Goal: Task Accomplishment & Management: Use online tool/utility

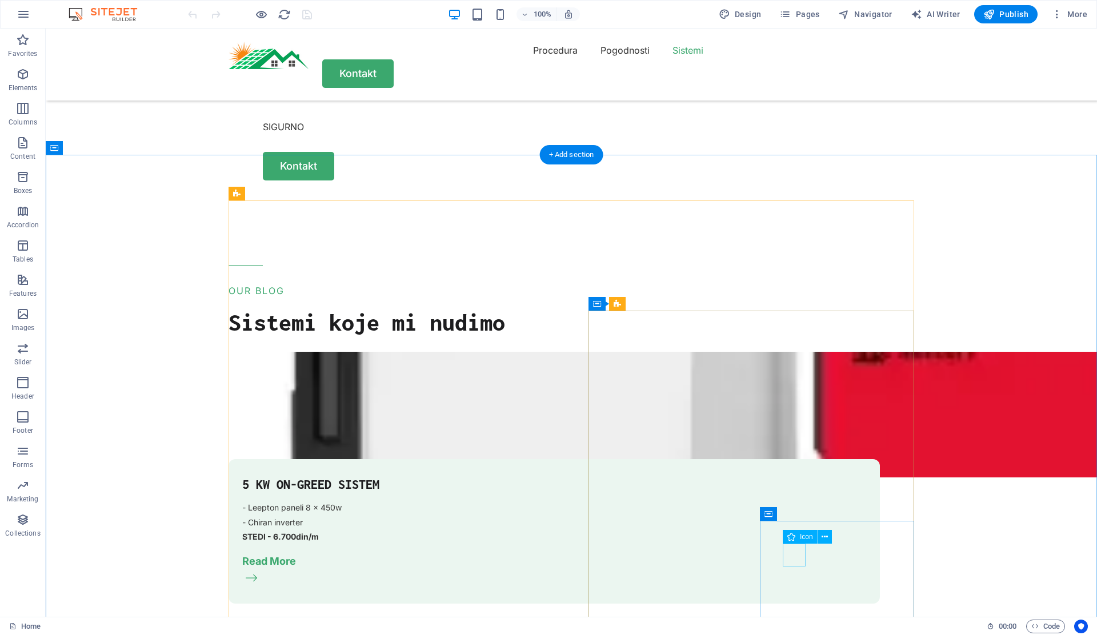
scroll to position [930, 0]
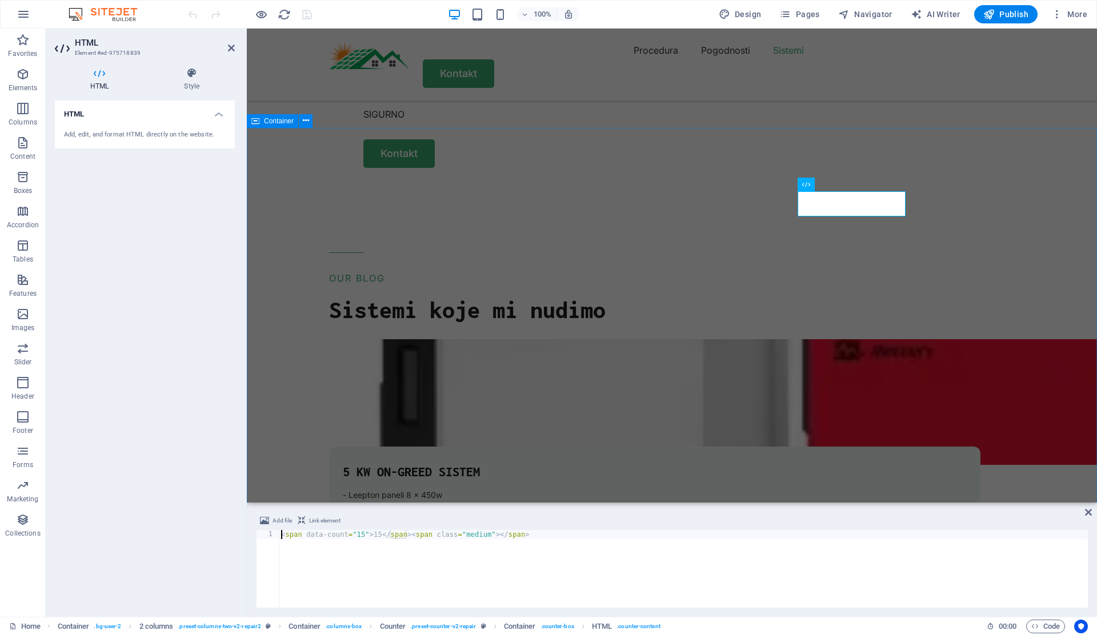
click at [364, 538] on div "< span data-count = "15" > 15 </ span > < span class = "medium" > </ span >" at bounding box center [683, 578] width 809 height 96
click at [465, 556] on div "< span data-count = "2" > 15 </ span > < span class = "medium" > </ span >" at bounding box center [683, 578] width 809 height 96
type textarea "<span data-count="2">15</span><span class="medium"></span>"
click at [1087, 512] on icon at bounding box center [1088, 512] width 7 height 9
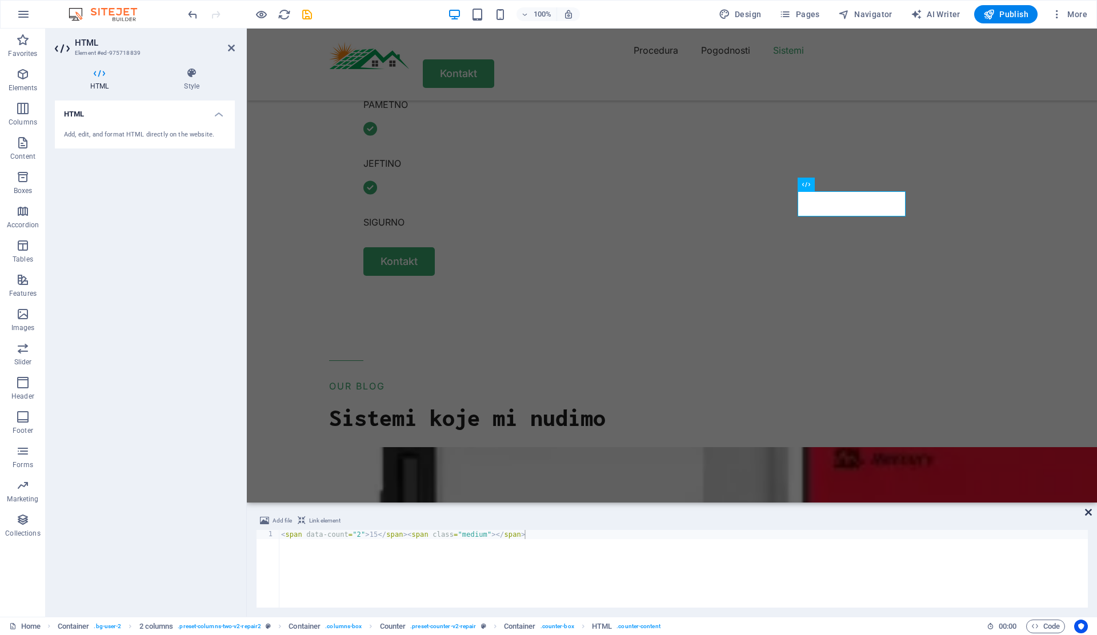
scroll to position [930, 0]
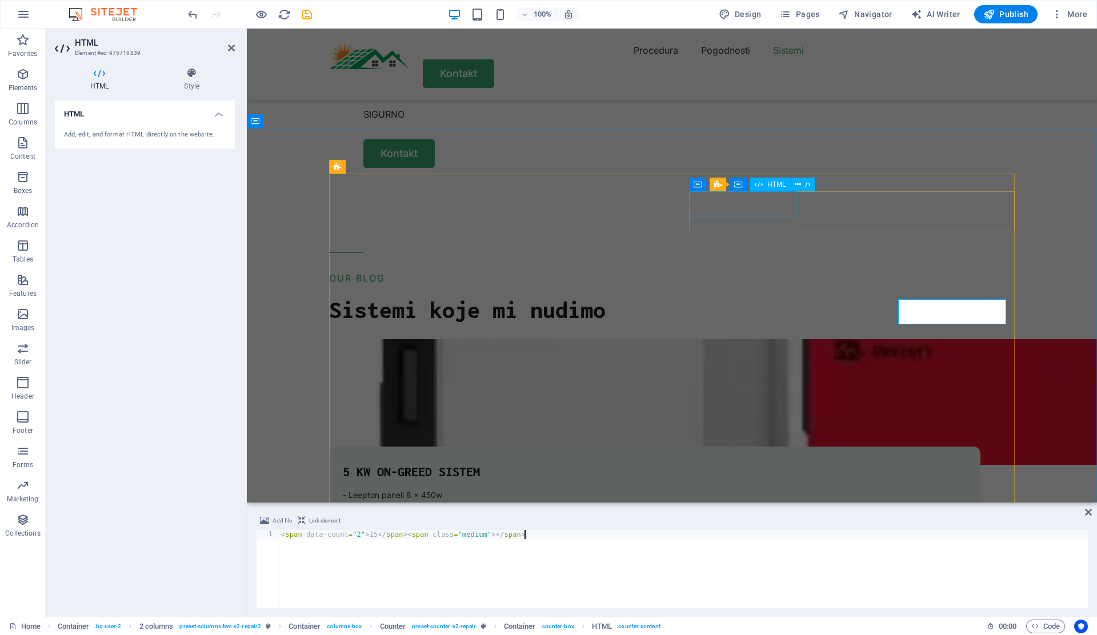
scroll to position [822, 0]
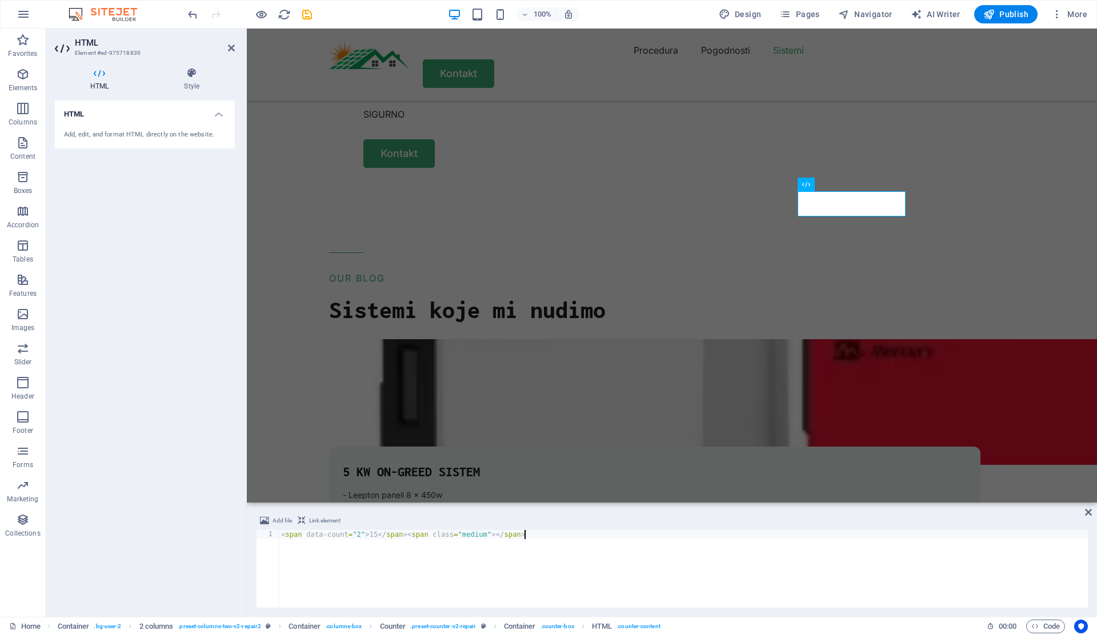
click at [372, 537] on div "< span data-count = "2" > 15 </ span > < span class = "medium" > </ span >" at bounding box center [683, 578] width 809 height 96
click at [380, 535] on div "< span data-count = "15" > 15 </ span > < span class = "medium" > </ span >" at bounding box center [683, 578] width 809 height 96
click at [379, 535] on div "< span data-count = "15" > 15 </ span > < span class = "medium" > </ span >" at bounding box center [683, 578] width 809 height 96
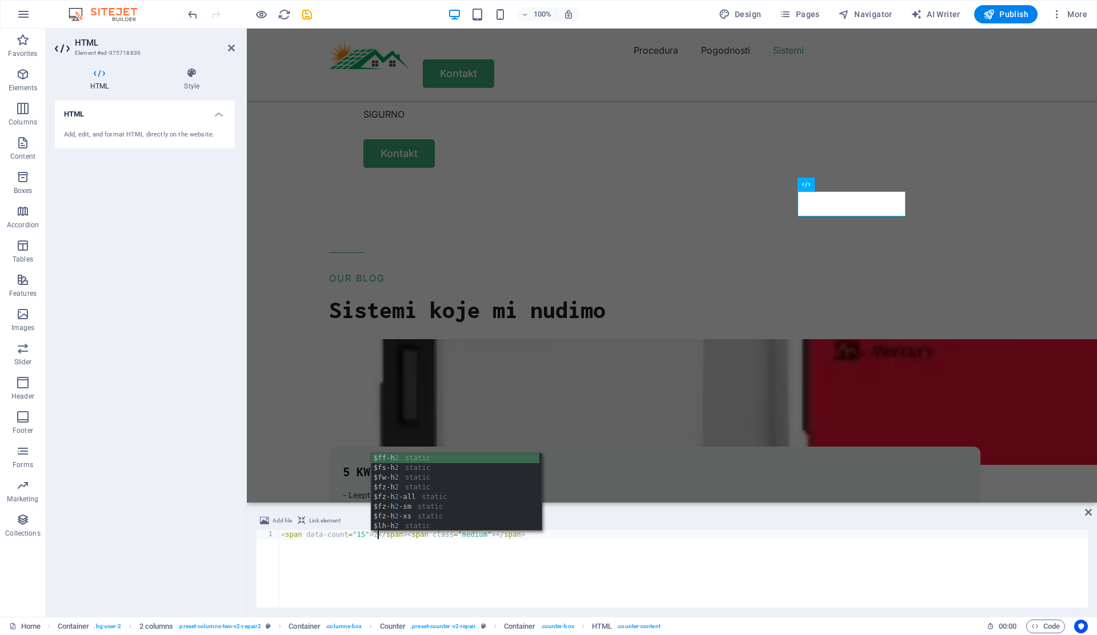
click at [363, 534] on div "< span data-count = "15" > 2 </ span > < span class = "medium" > </ span >" at bounding box center [683, 578] width 809 height 96
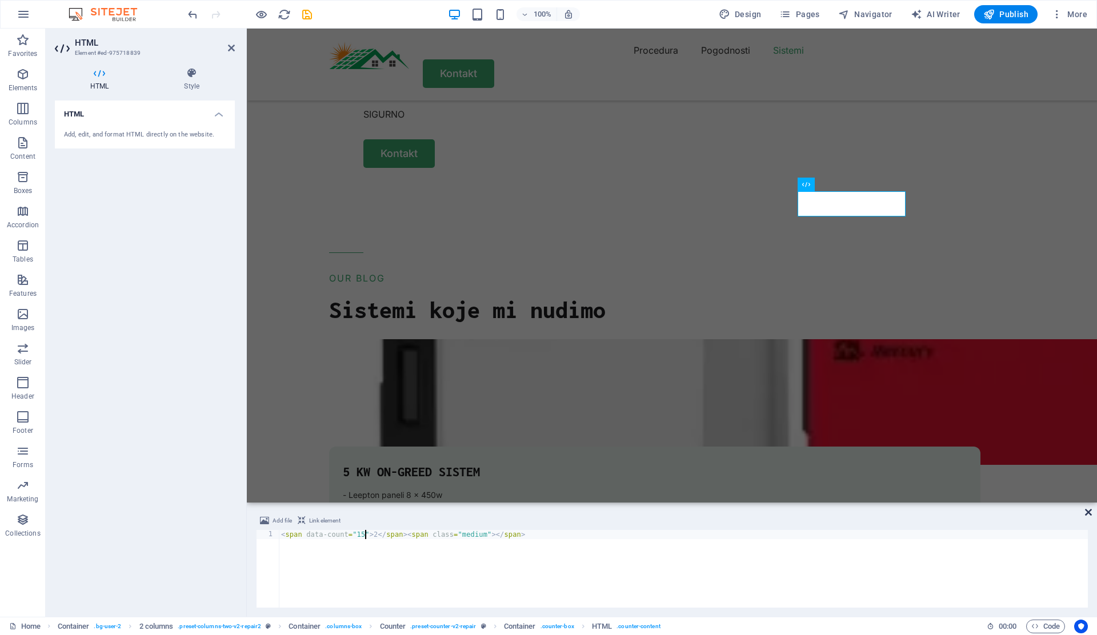
type textarea "<span data-count="15">2</span><span class="medium"></span>"
click at [1089, 510] on icon at bounding box center [1088, 512] width 7 height 9
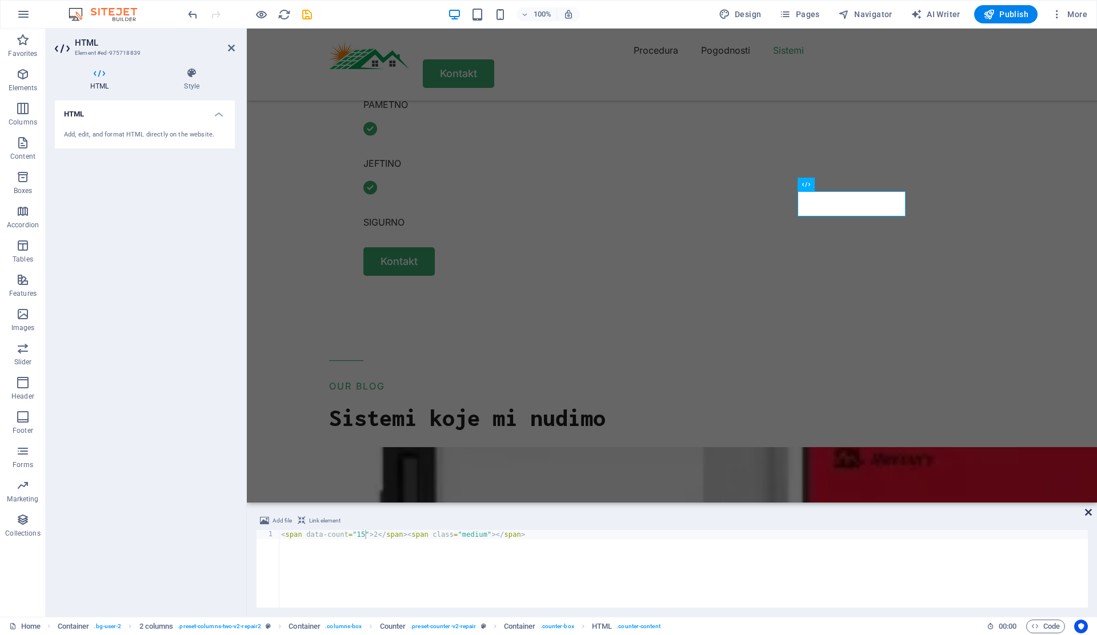
scroll to position [930, 0]
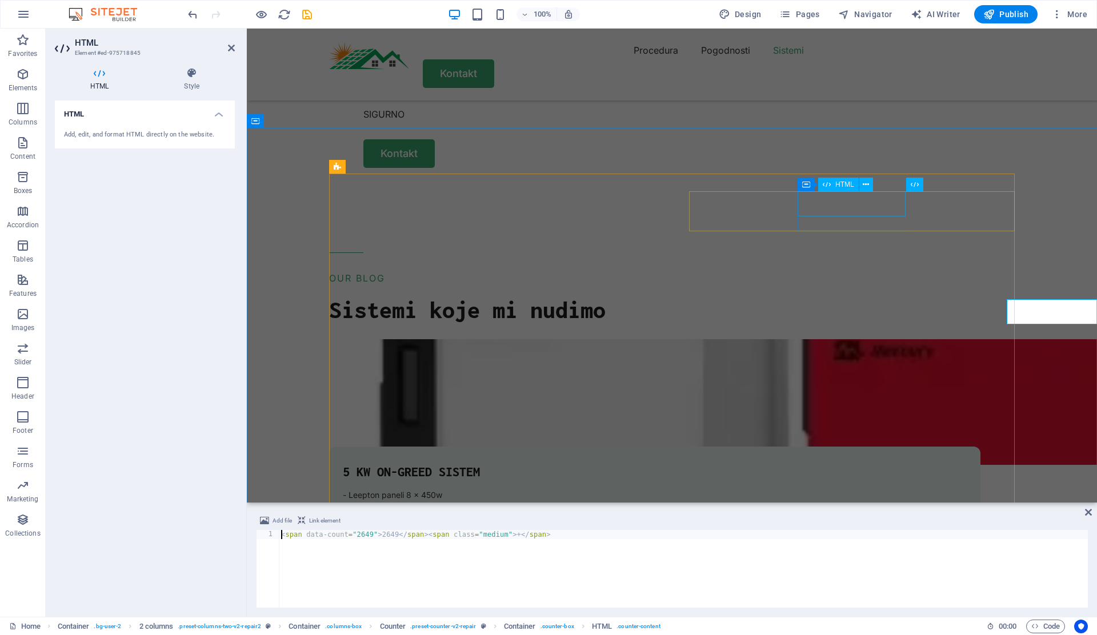
scroll to position [822, 0]
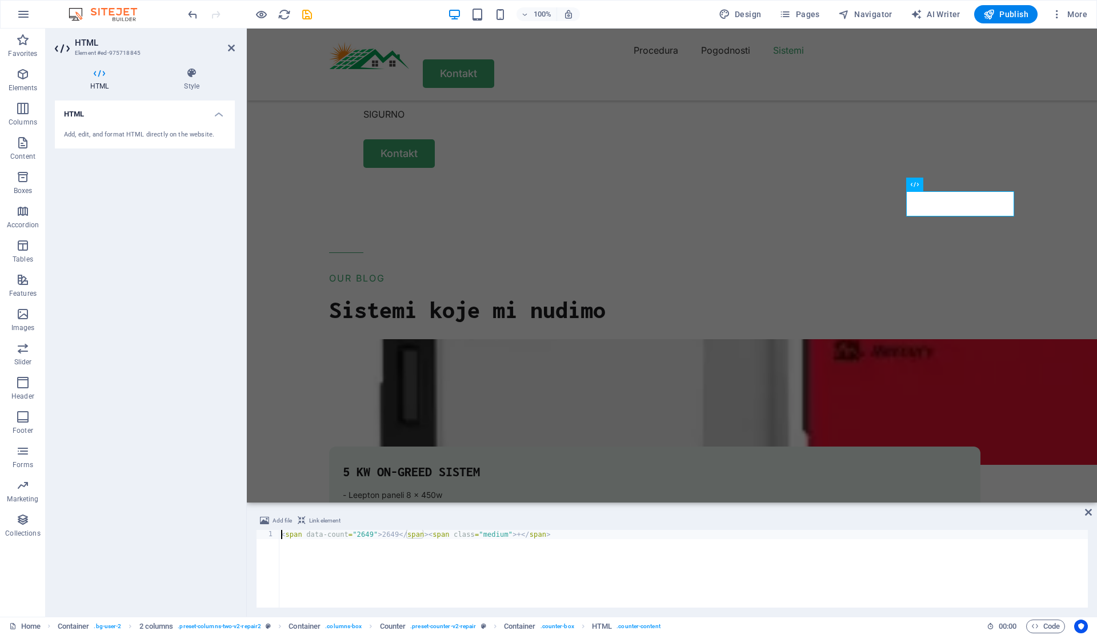
click at [393, 534] on div "< span data-count = "2649" > 2649 </ span > < span class = "medium" > + </ span…" at bounding box center [683, 578] width 809 height 96
type textarea "<span data-count="2649">50</span><span class="medium">+</span>"
click at [1087, 509] on icon at bounding box center [1088, 512] width 7 height 9
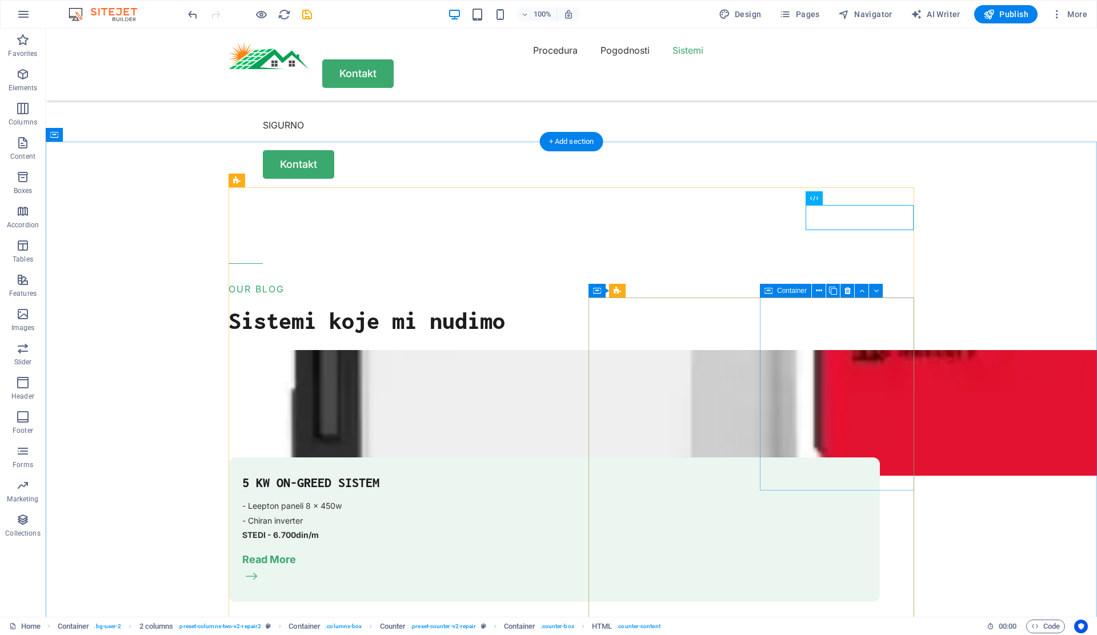
scroll to position [919, 0]
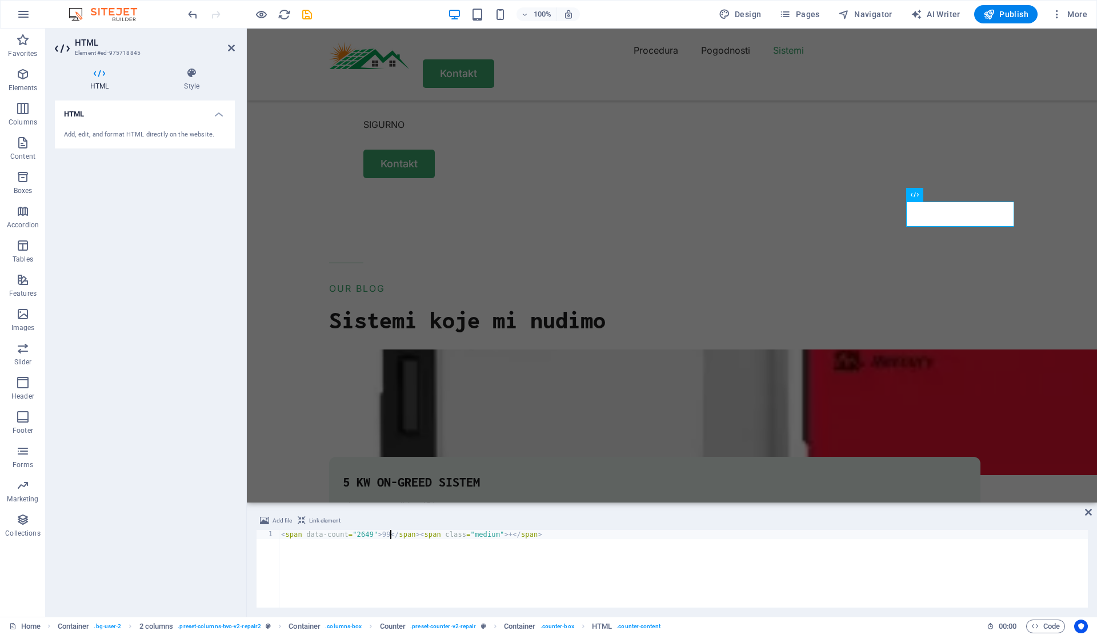
scroll to position [0, 1]
type textarea "<span data-count="2649">99</span><span class="medium">+</span>"
click at [1090, 515] on icon at bounding box center [1088, 512] width 7 height 9
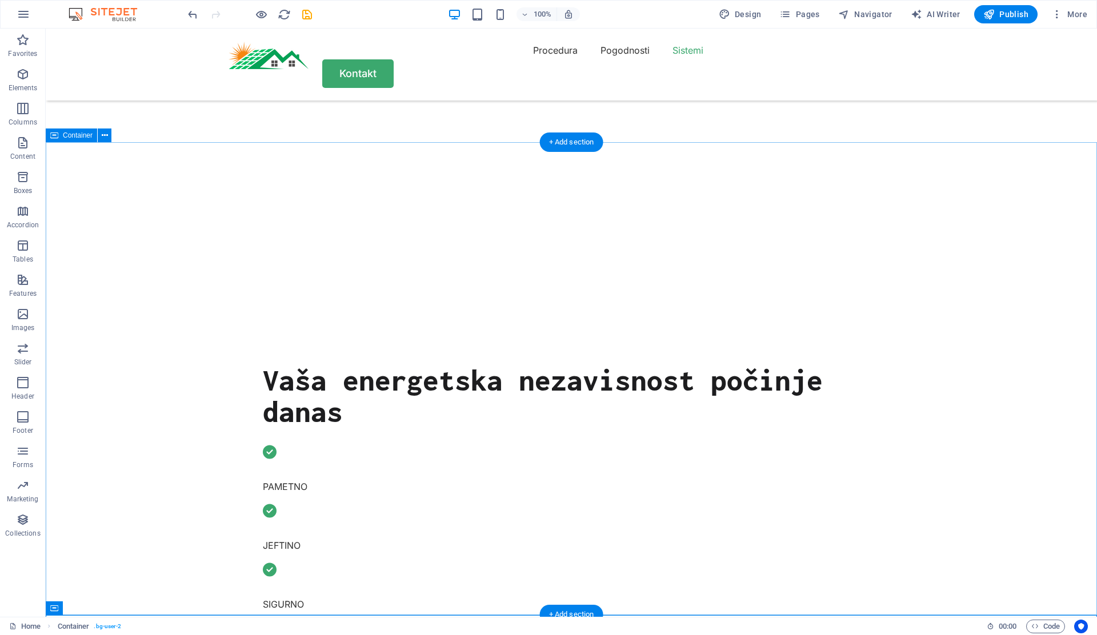
scroll to position [443, 0]
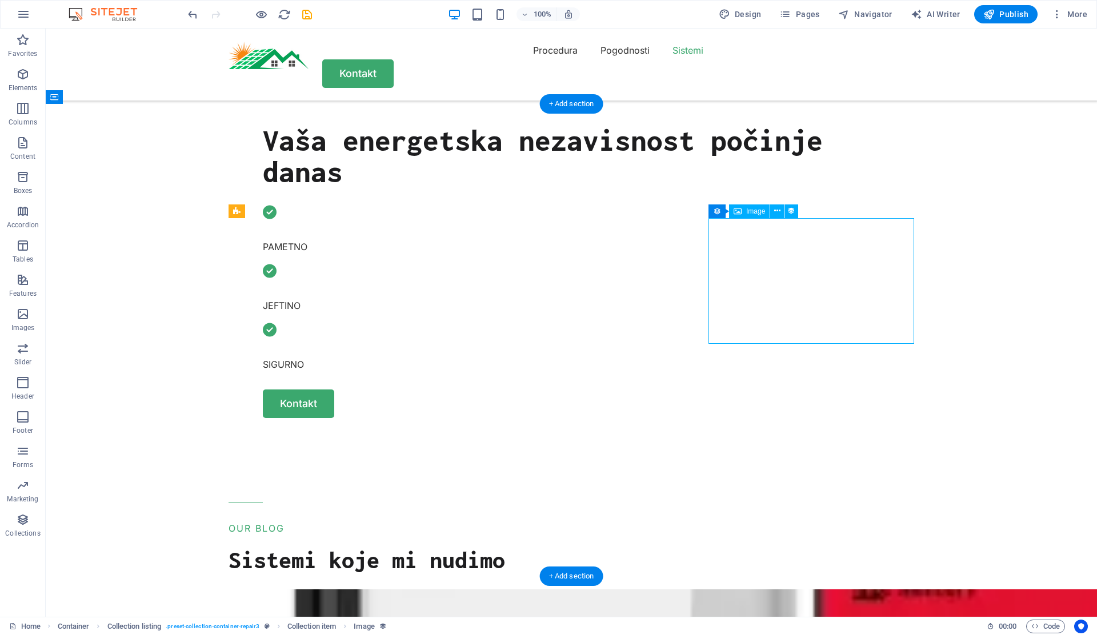
scroll to position [681, 0]
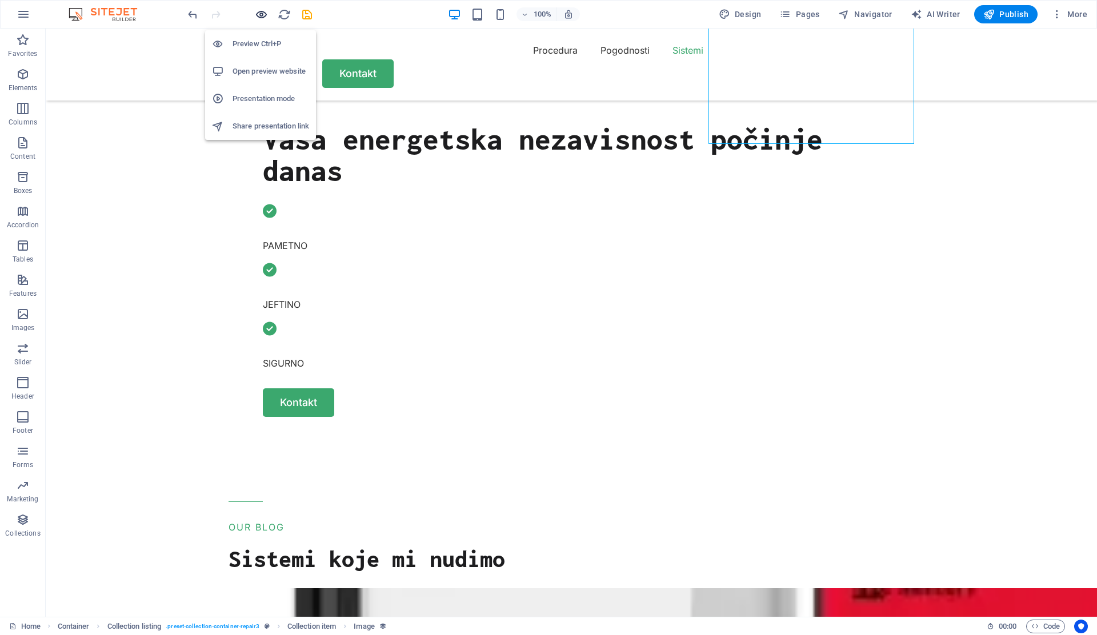
click at [263, 12] on icon "button" at bounding box center [261, 14] width 13 height 13
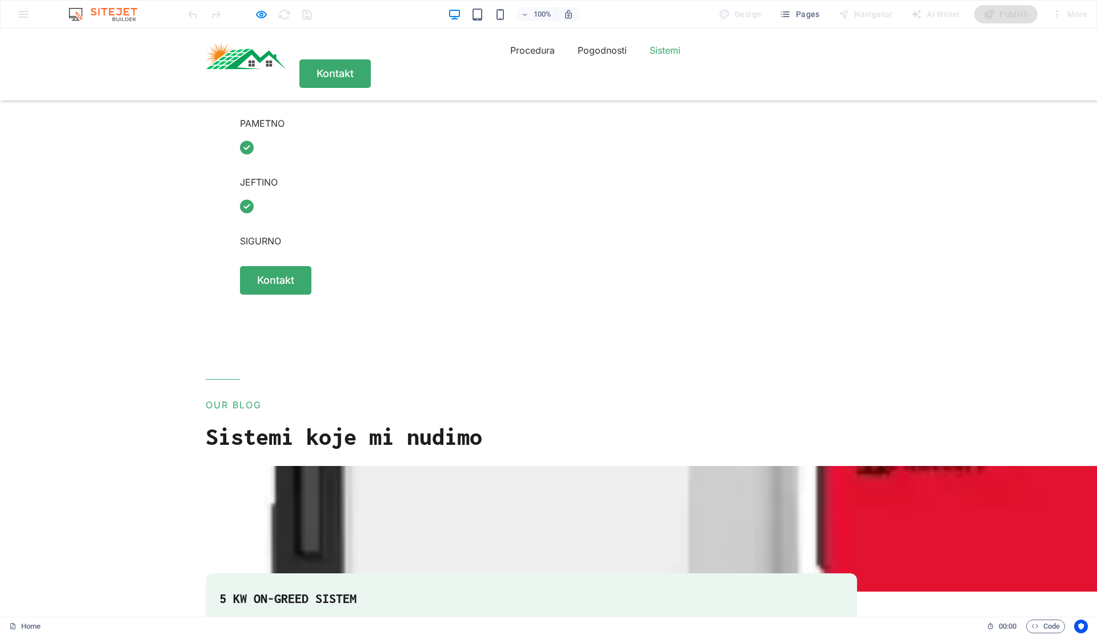
scroll to position [803, 0]
click at [263, 13] on icon "button" at bounding box center [261, 14] width 13 height 13
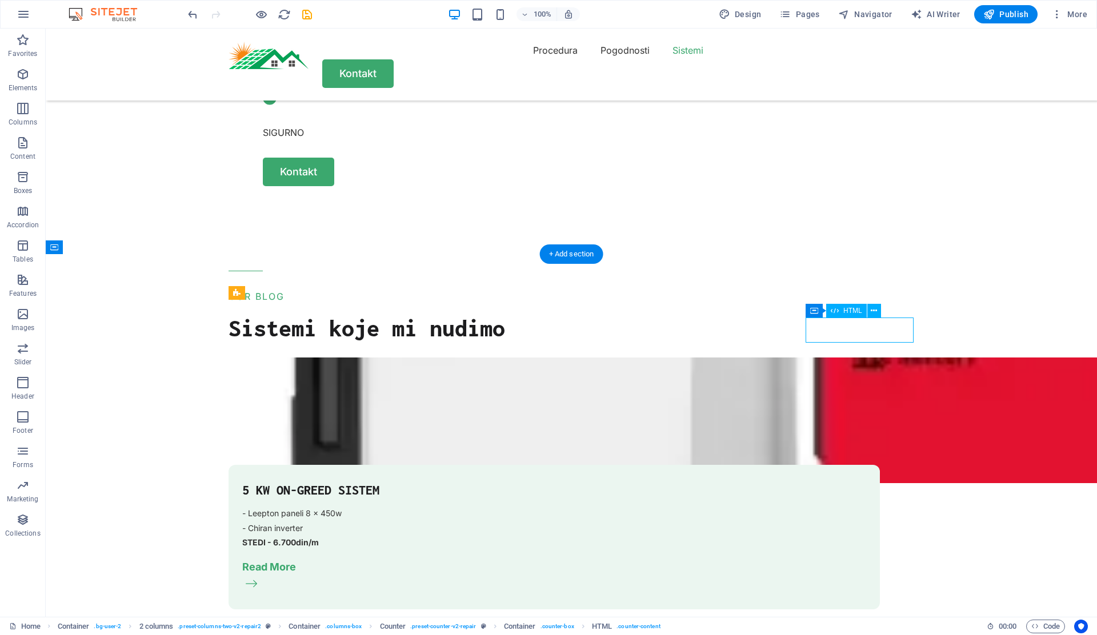
scroll to position [695, 0]
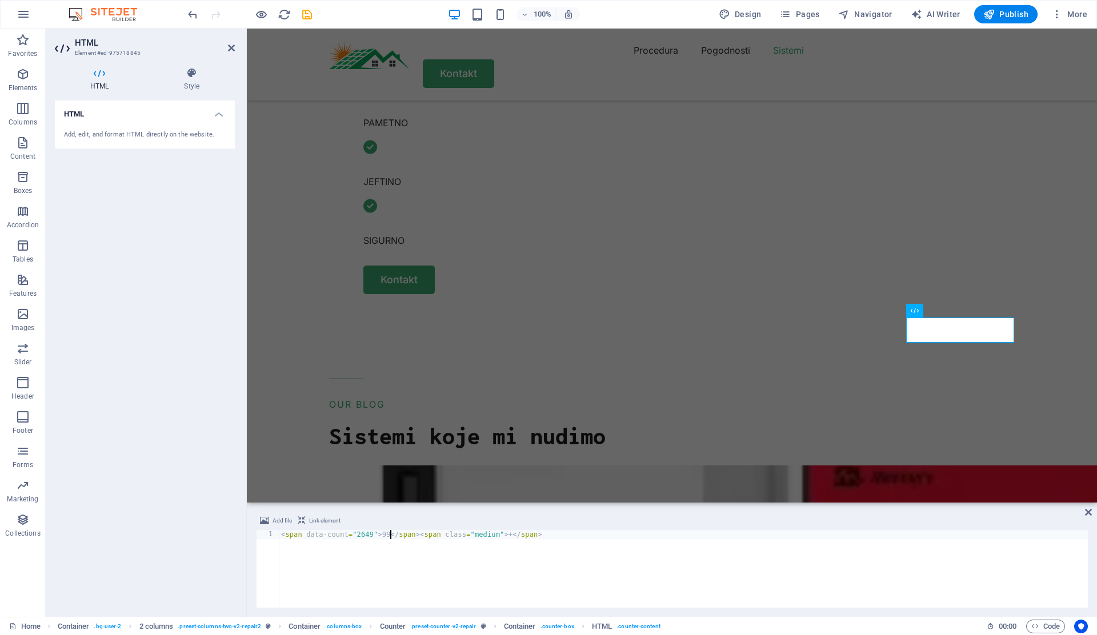
click at [366, 534] on div "< span data-count = "2649" > 99 </ span > < span class = "medium" > + </ span >" at bounding box center [683, 578] width 809 height 96
type textarea "<span data-count="99">99</span><span class="medium">+</span>"
click at [1087, 511] on icon at bounding box center [1088, 512] width 7 height 9
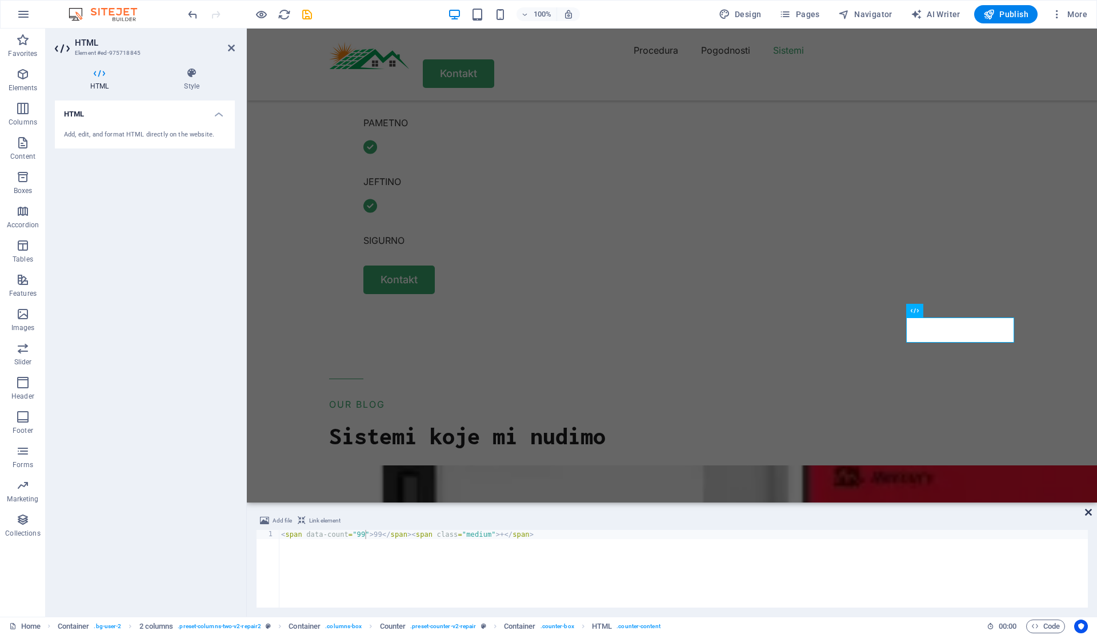
scroll to position [803, 0]
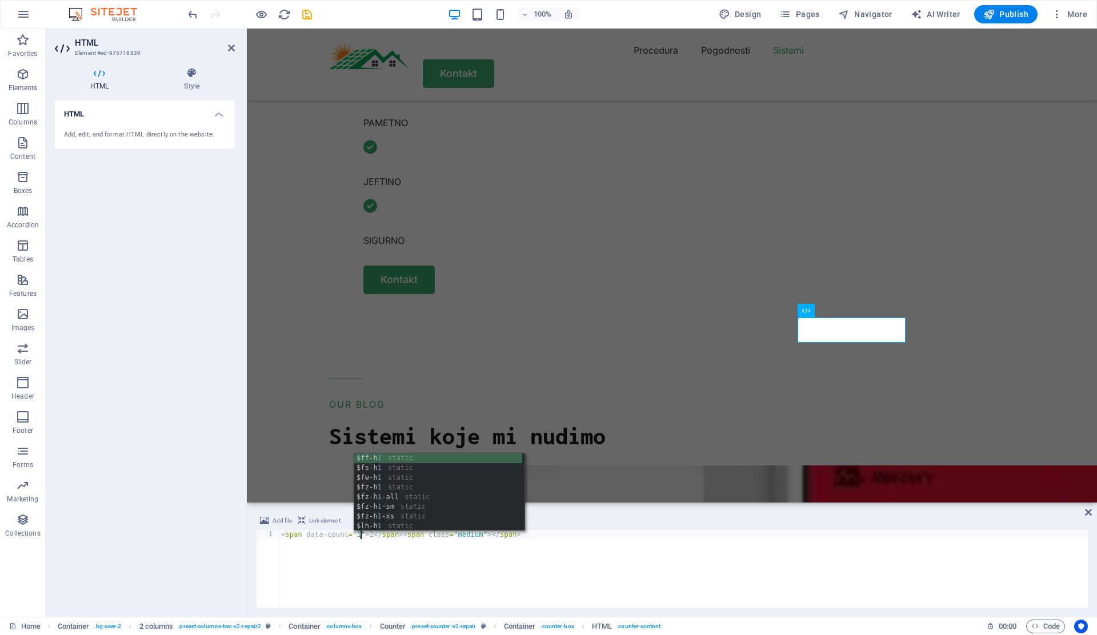
scroll to position [0, 6]
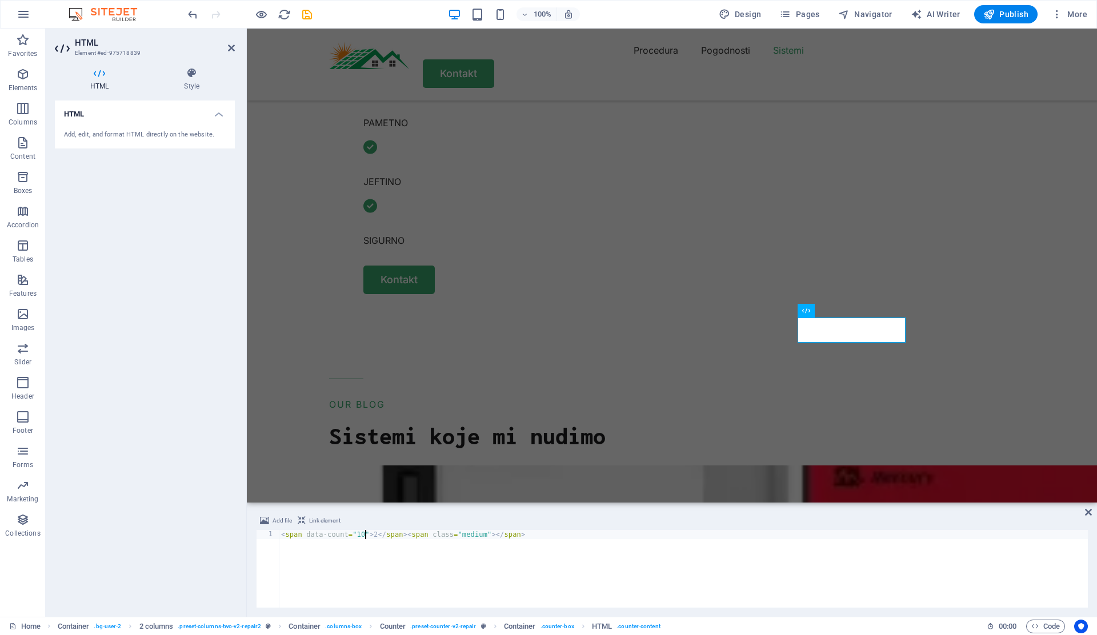
type textarea "<span data-count="10">2</span><span class="medium"></span>"
click at [1092, 511] on div "Add file Link element <span data-count="10">2</span><span class="medium"></span…" at bounding box center [672, 561] width 850 height 112
click at [1087, 510] on icon at bounding box center [1088, 512] width 7 height 9
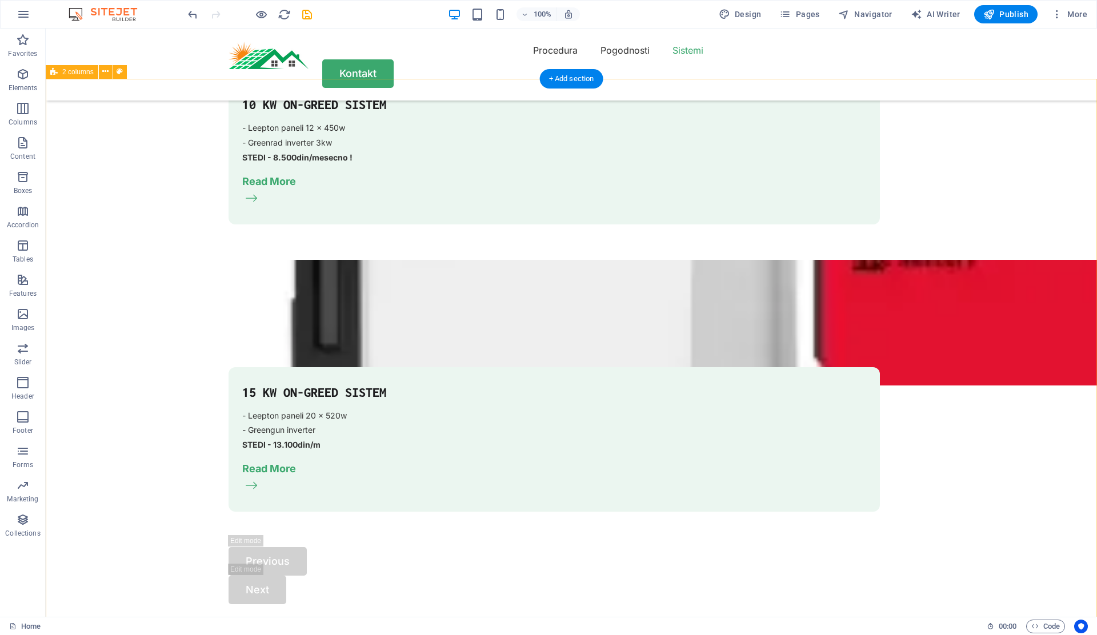
scroll to position [1566, 0]
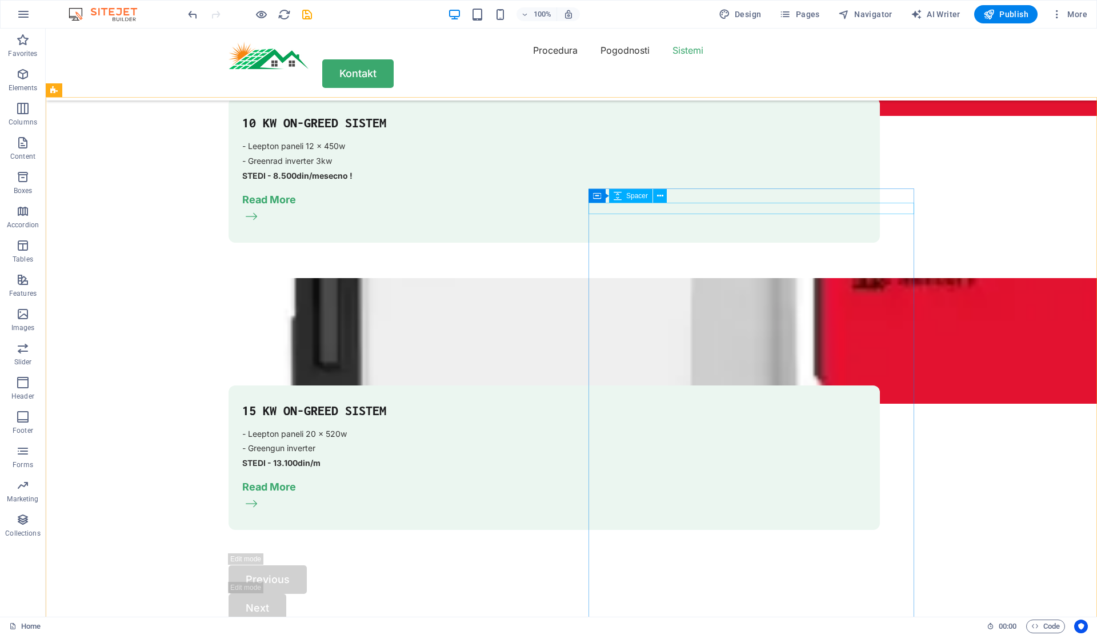
click at [673, 194] on div "Container Spacer" at bounding box center [632, 196] width 86 height 14
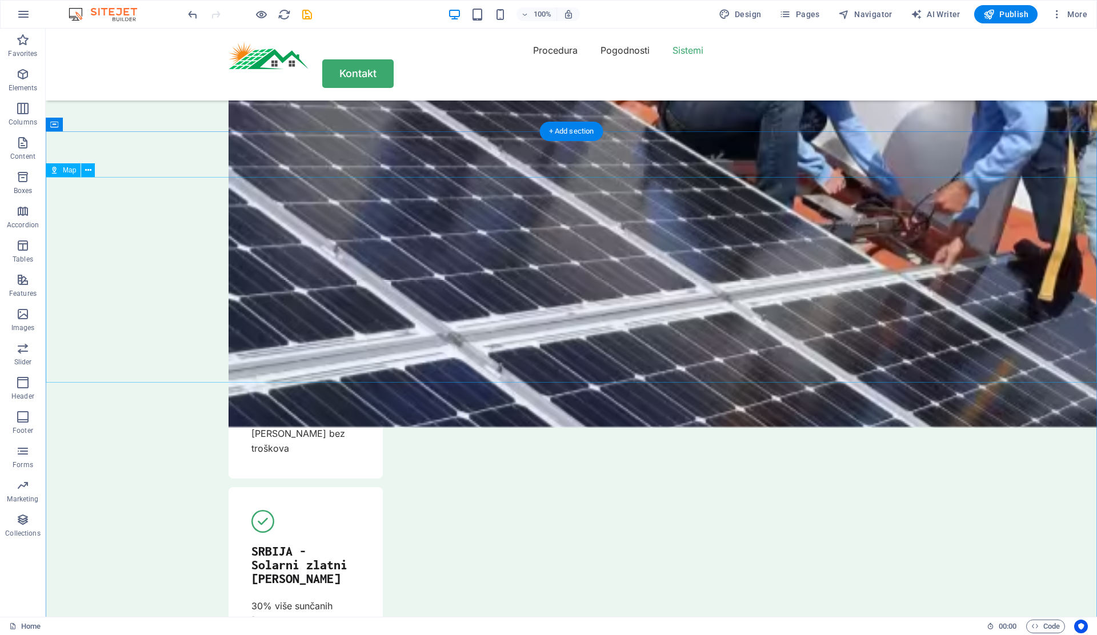
scroll to position [2690, 0]
select select "1"
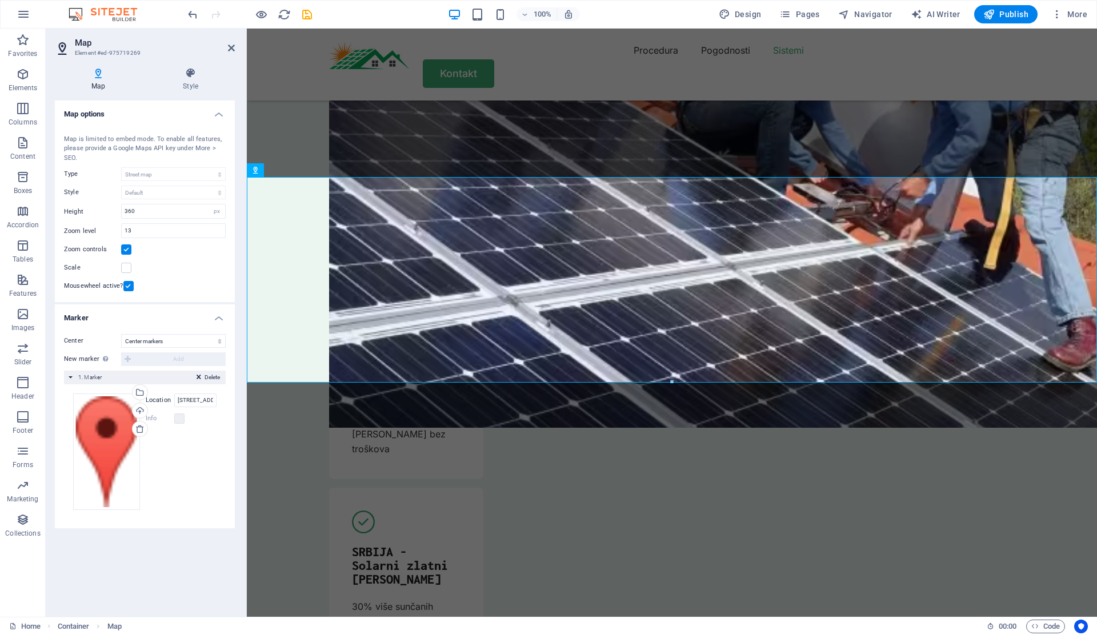
click at [99, 113] on h4 "Map options" at bounding box center [145, 111] width 180 height 21
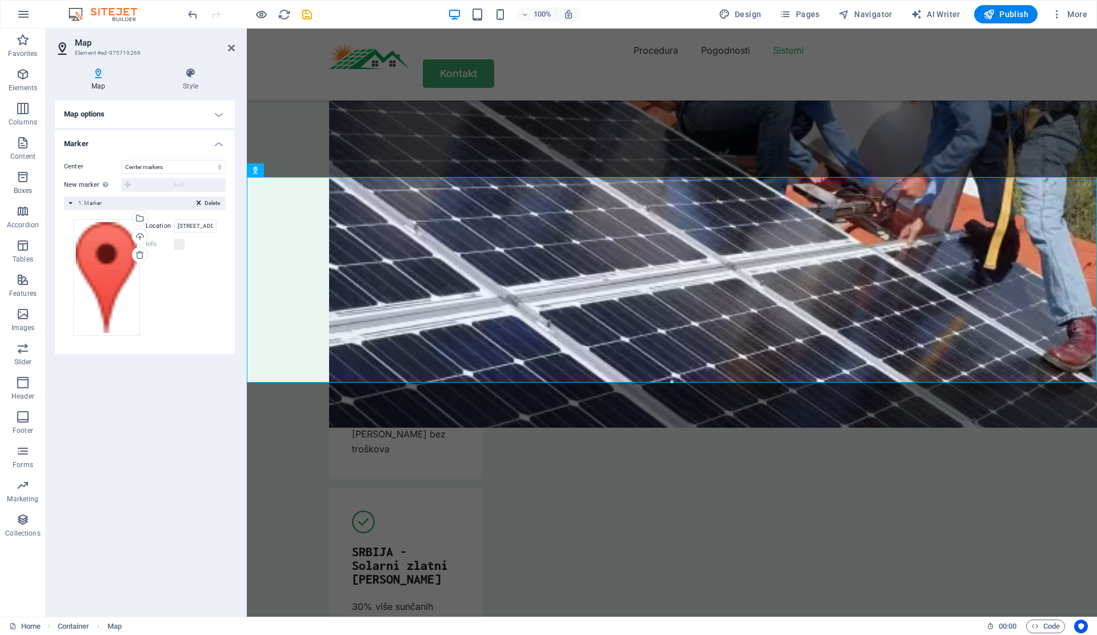
click at [99, 113] on h4 "Map options" at bounding box center [145, 114] width 180 height 27
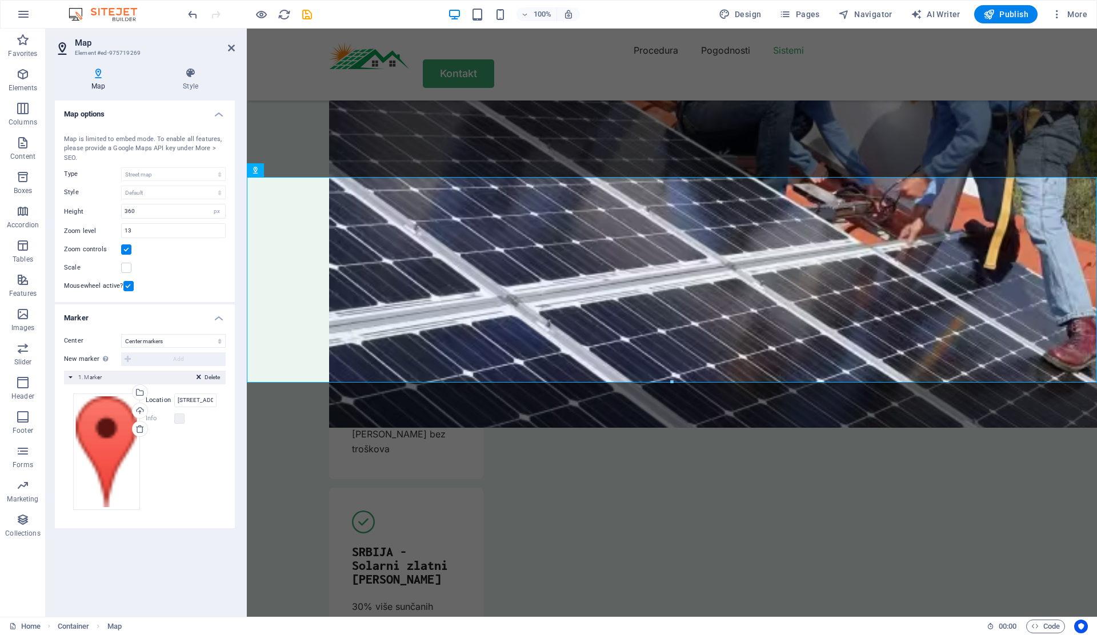
click at [136, 185] on div "Map center 44 Grafton St, Connecticut (CT) 06106 Hartford Map is limited to emb…" at bounding box center [145, 212] width 180 height 182
